Goal: Communication & Community: Participate in discussion

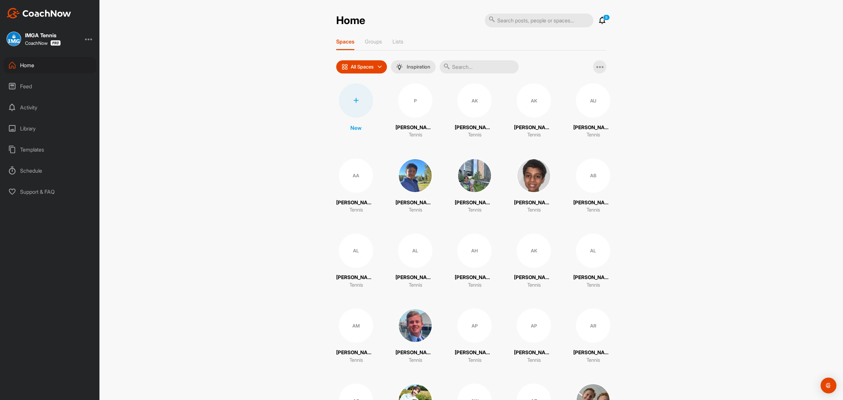
click at [598, 19] on icon at bounding box center [602, 20] width 8 height 8
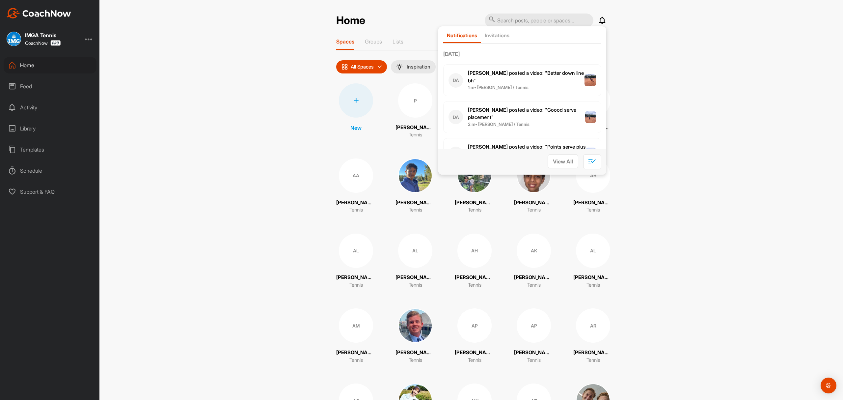
click at [30, 86] on div "Feed" at bounding box center [50, 86] width 93 height 16
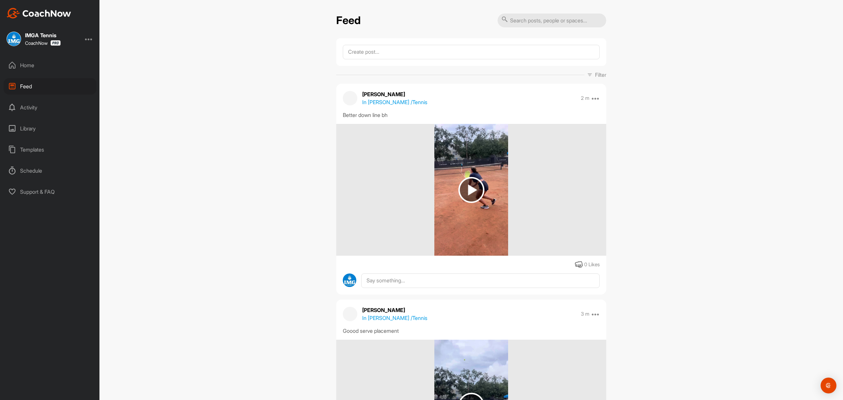
click at [472, 189] on img at bounding box center [471, 190] width 26 height 26
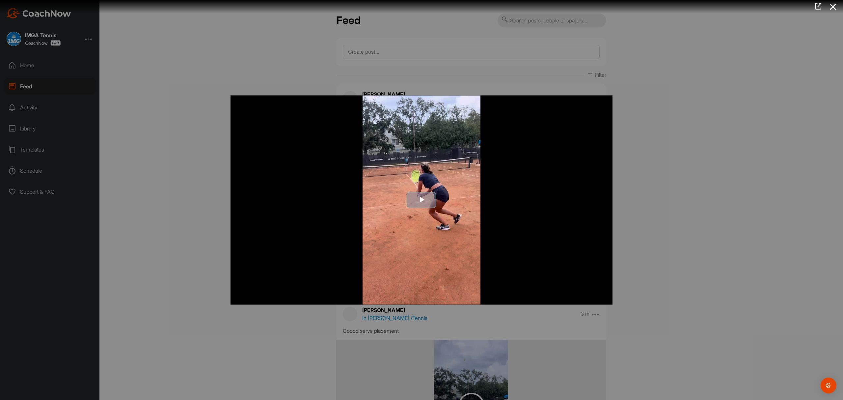
click at [421, 200] on span "Video Player" at bounding box center [421, 200] width 0 height 0
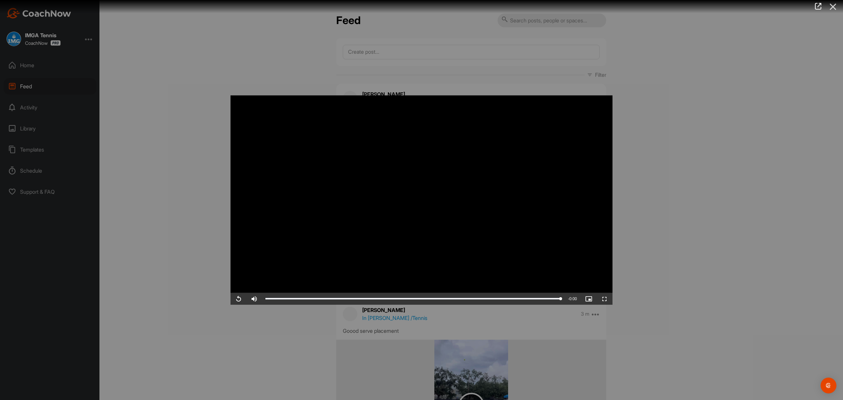
click at [831, 6] on icon at bounding box center [833, 7] width 15 height 12
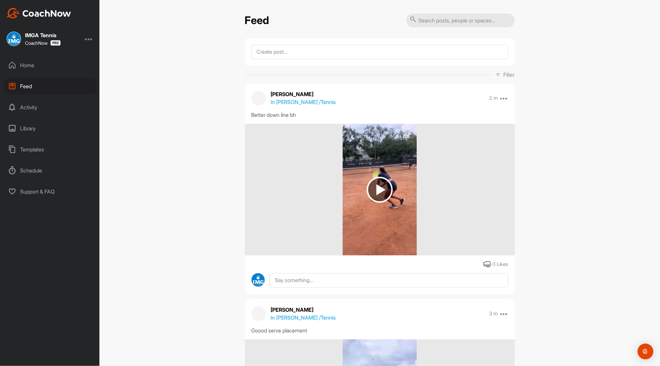
click at [374, 192] on img at bounding box center [380, 190] width 26 height 26
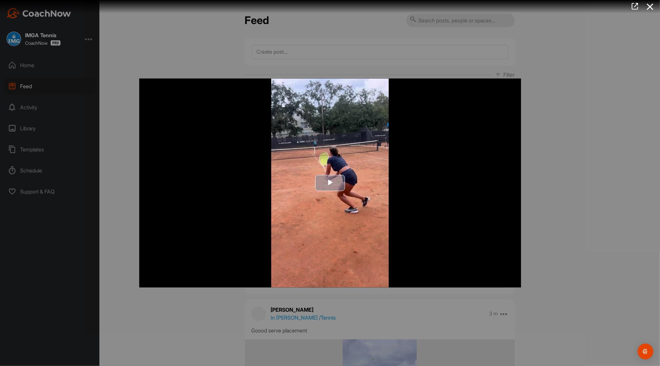
click at [330, 183] on span "Video Player" at bounding box center [330, 183] width 0 height 0
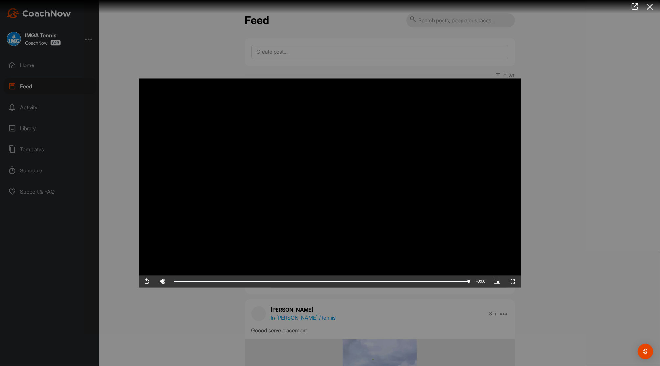
click at [649, 6] on icon at bounding box center [650, 7] width 15 height 12
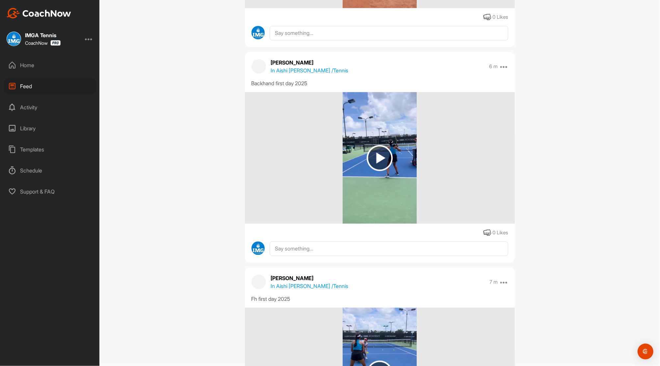
scroll to position [685, 0]
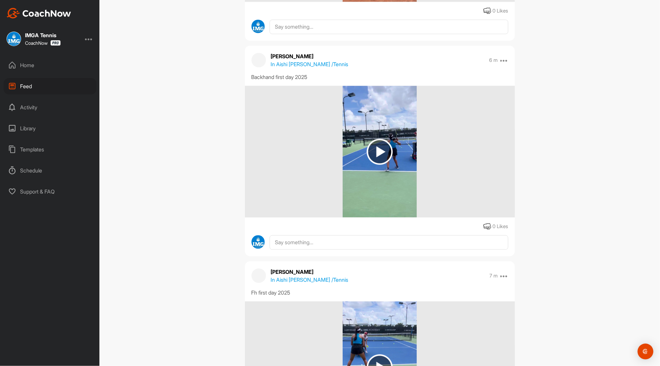
click at [372, 147] on img at bounding box center [380, 152] width 26 height 26
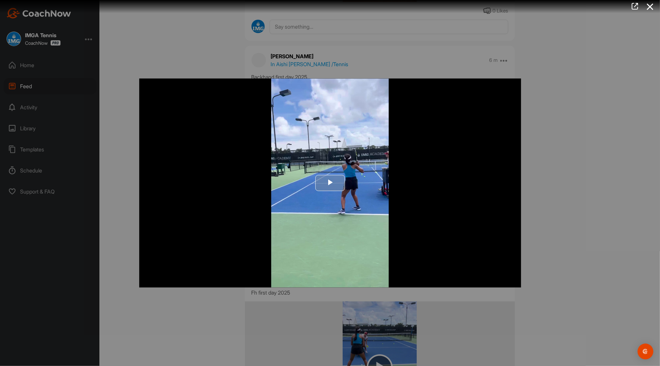
click at [330, 183] on span "Video Player" at bounding box center [330, 183] width 0 height 0
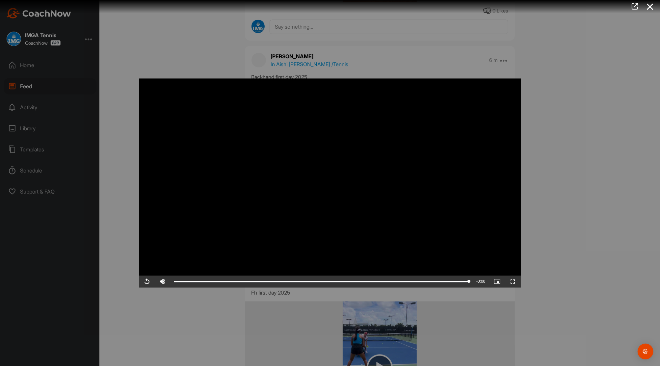
click at [609, 224] on div at bounding box center [330, 183] width 660 height 366
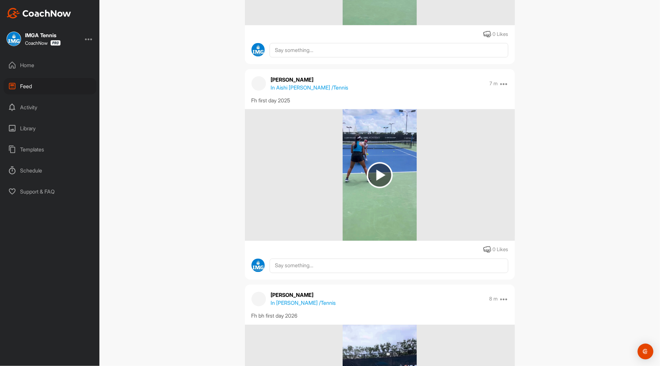
scroll to position [878, 0]
click at [380, 172] on img at bounding box center [380, 175] width 26 height 26
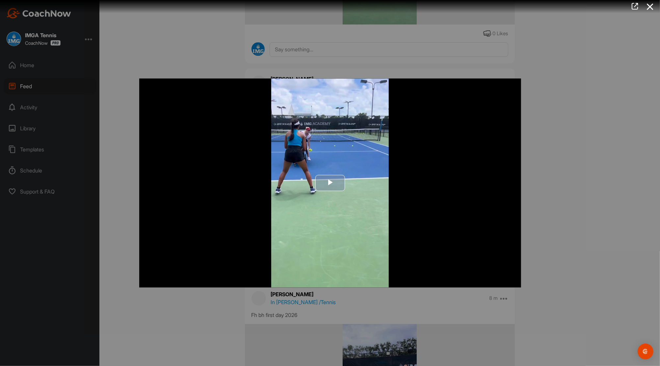
click at [330, 183] on span "Video Player" at bounding box center [330, 183] width 0 height 0
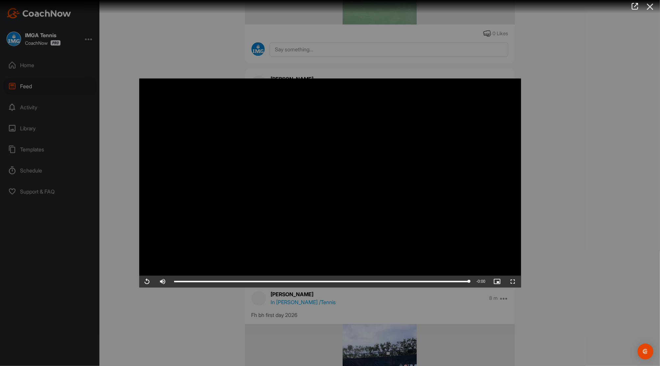
click at [652, 7] on icon at bounding box center [650, 7] width 15 height 12
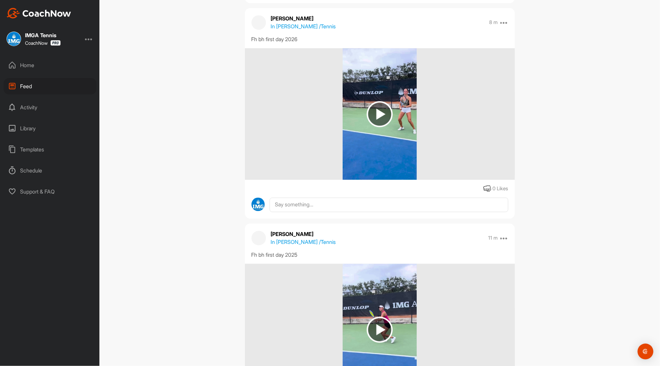
scroll to position [1159, 0]
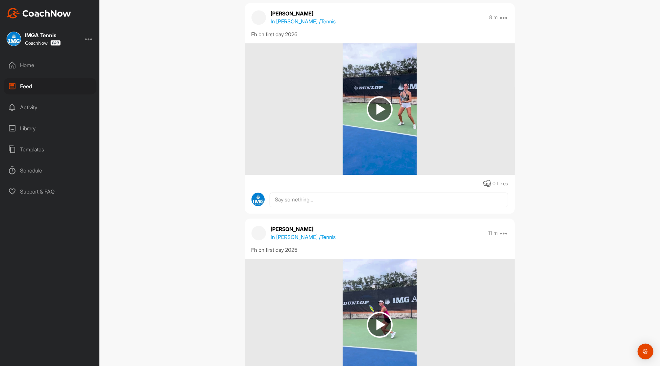
click at [378, 107] on img at bounding box center [380, 109] width 26 height 26
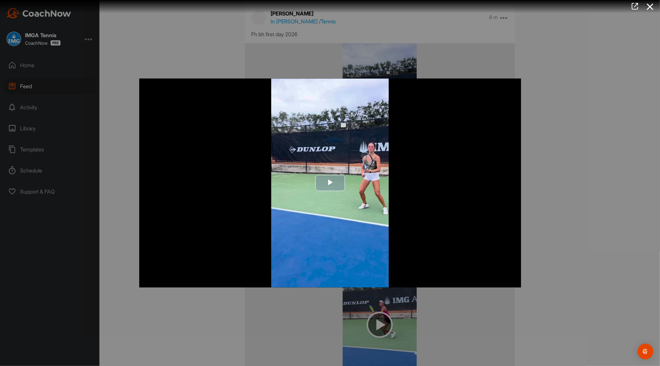
click at [330, 183] on span "Video Player" at bounding box center [330, 183] width 0 height 0
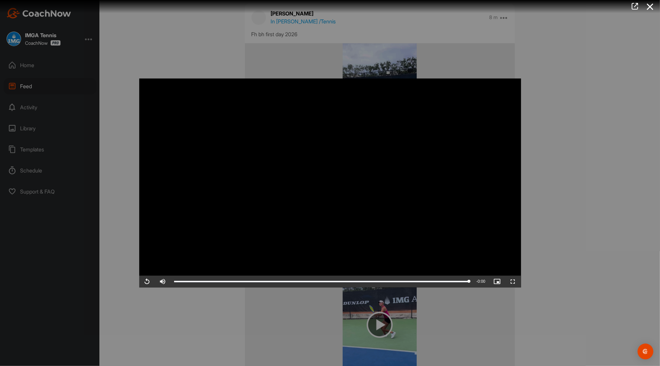
click at [561, 124] on div at bounding box center [330, 183] width 660 height 366
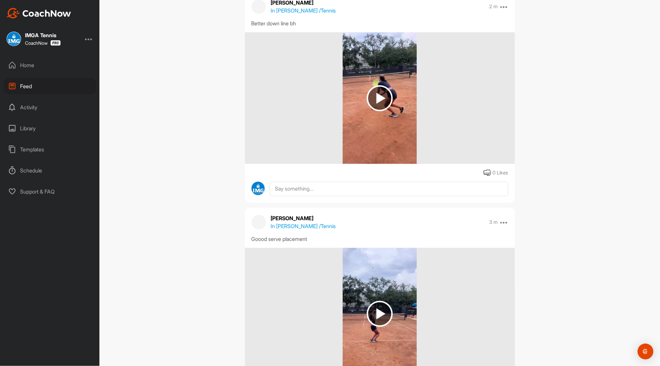
scroll to position [0, 0]
